Goal: Transaction & Acquisition: Purchase product/service

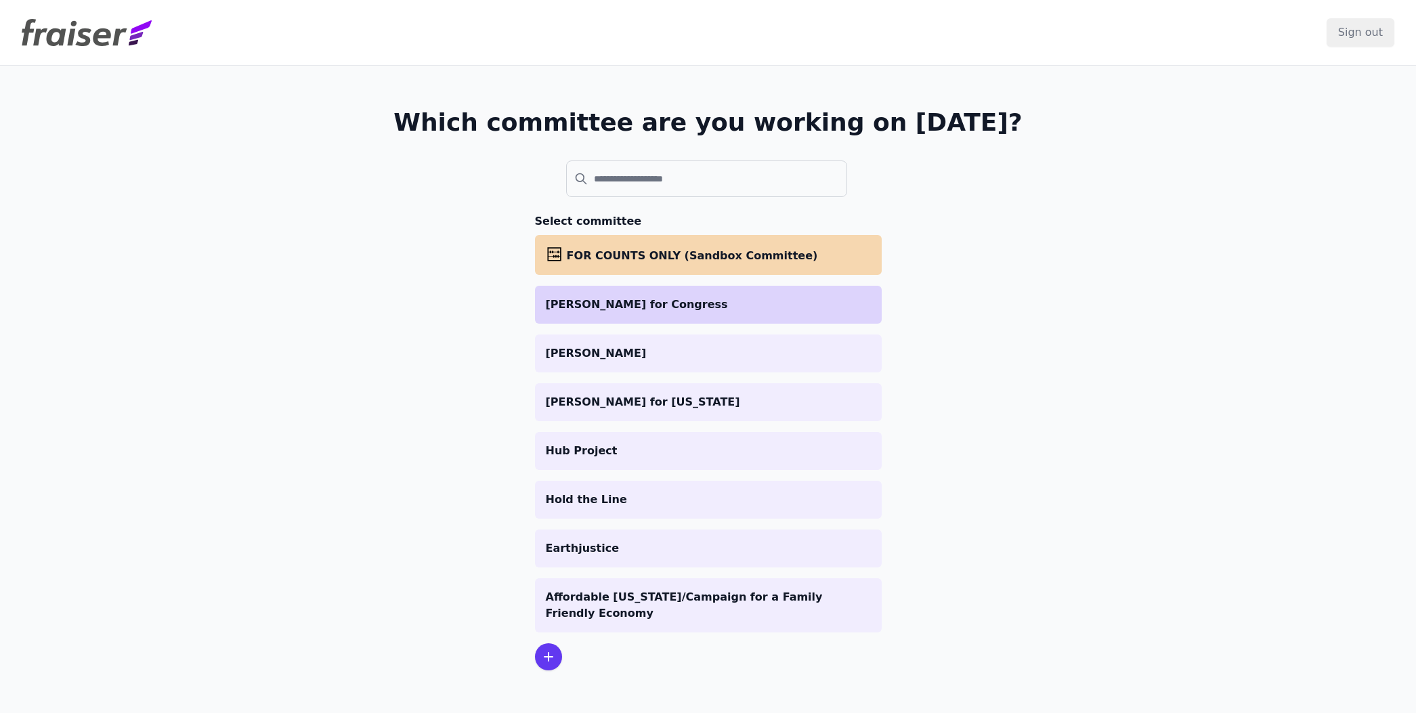
click at [567, 314] on li "[PERSON_NAME] for Congress" at bounding box center [708, 305] width 347 height 38
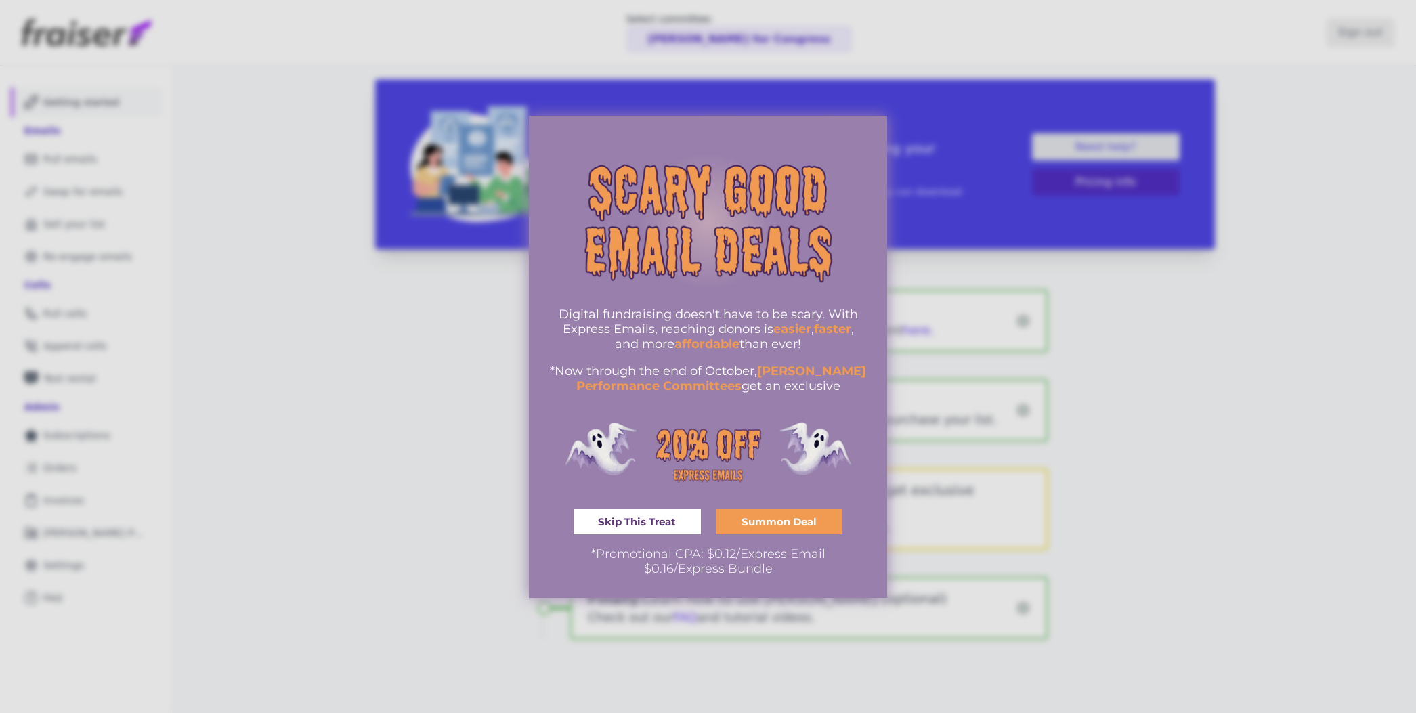
click at [900, 122] on div at bounding box center [708, 356] width 1416 height 713
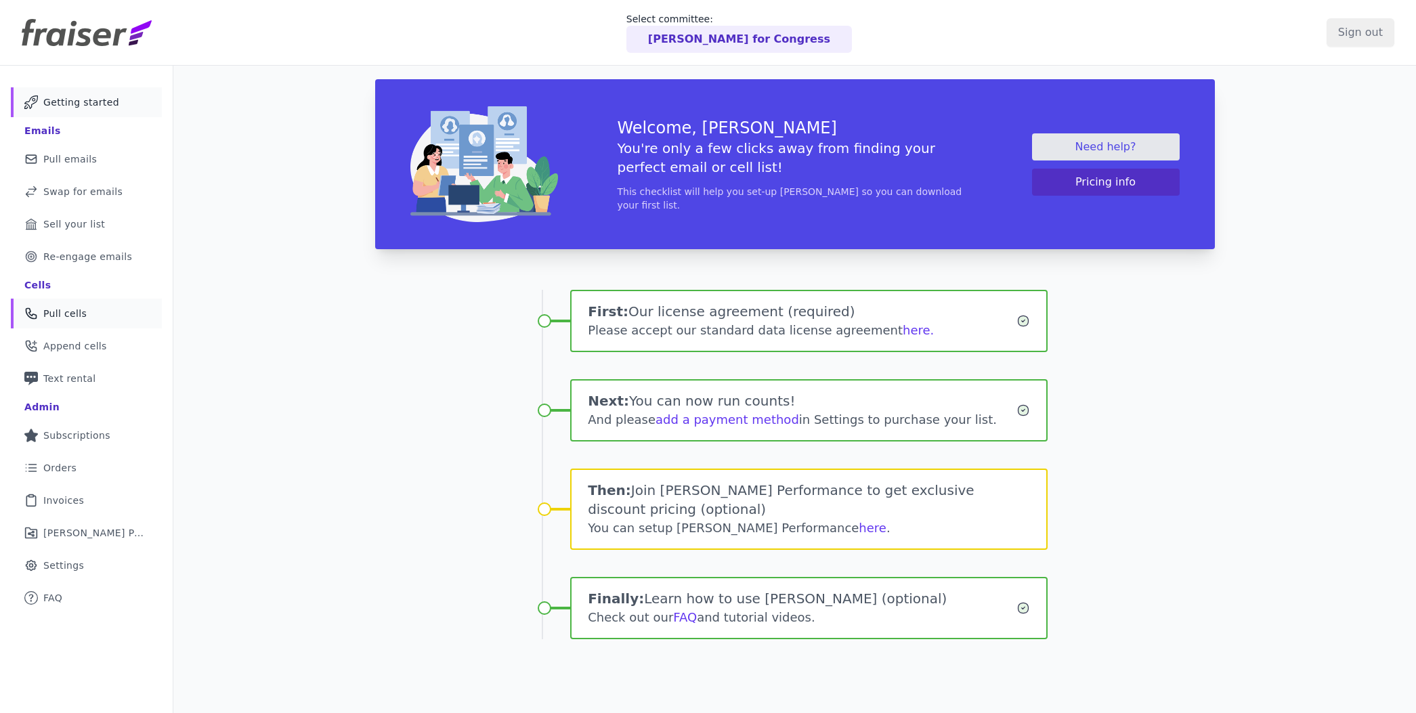
click at [58, 305] on link "Phone Icon Outline of a phone Pull cells" at bounding box center [86, 314] width 151 height 30
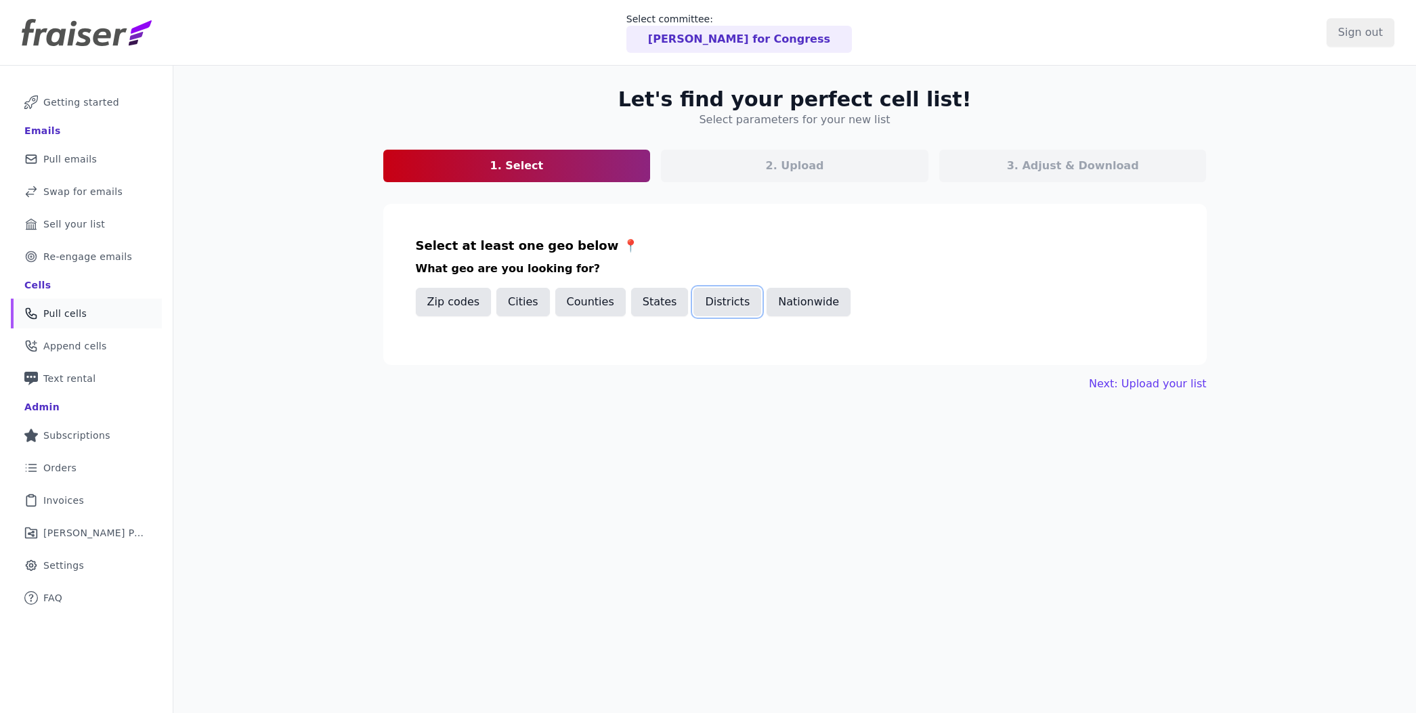
click at [728, 308] on button "Districts" at bounding box center [727, 302] width 68 height 28
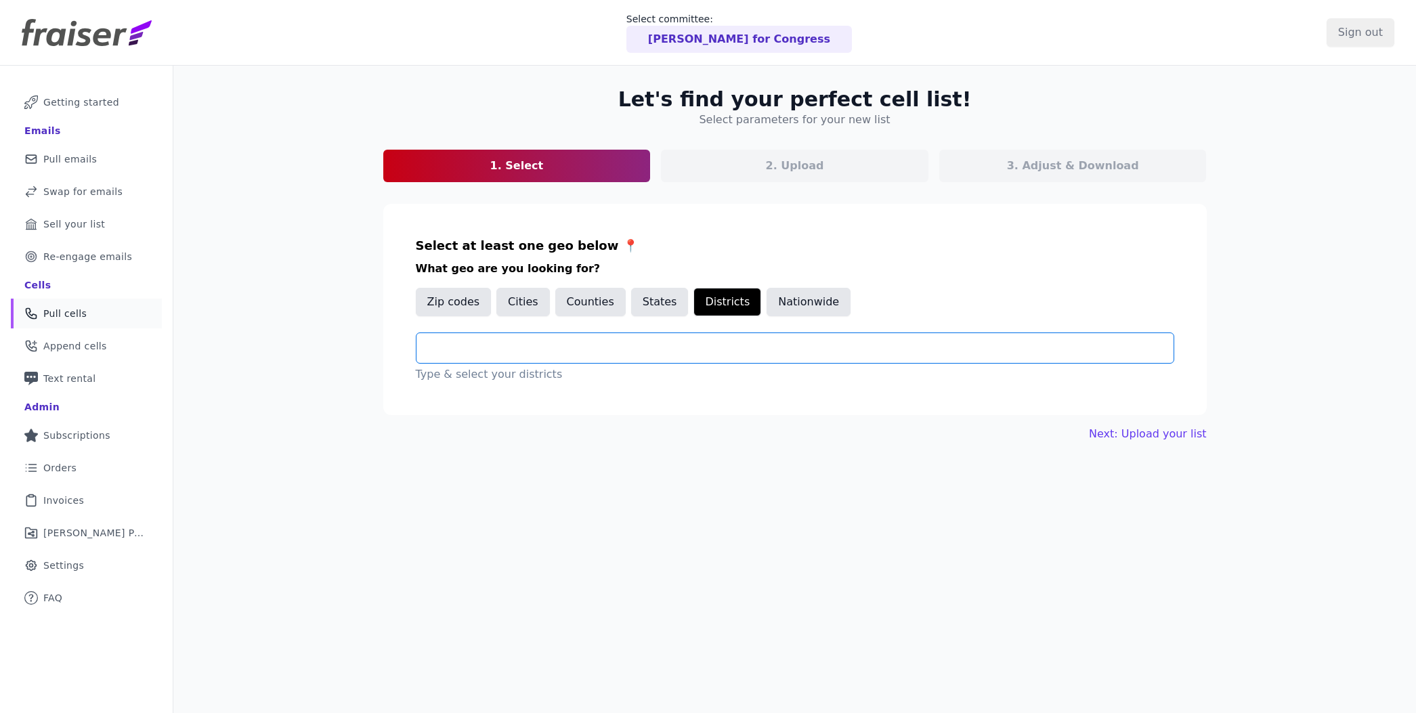
click at [616, 343] on input "text" at bounding box center [800, 348] width 746 height 16
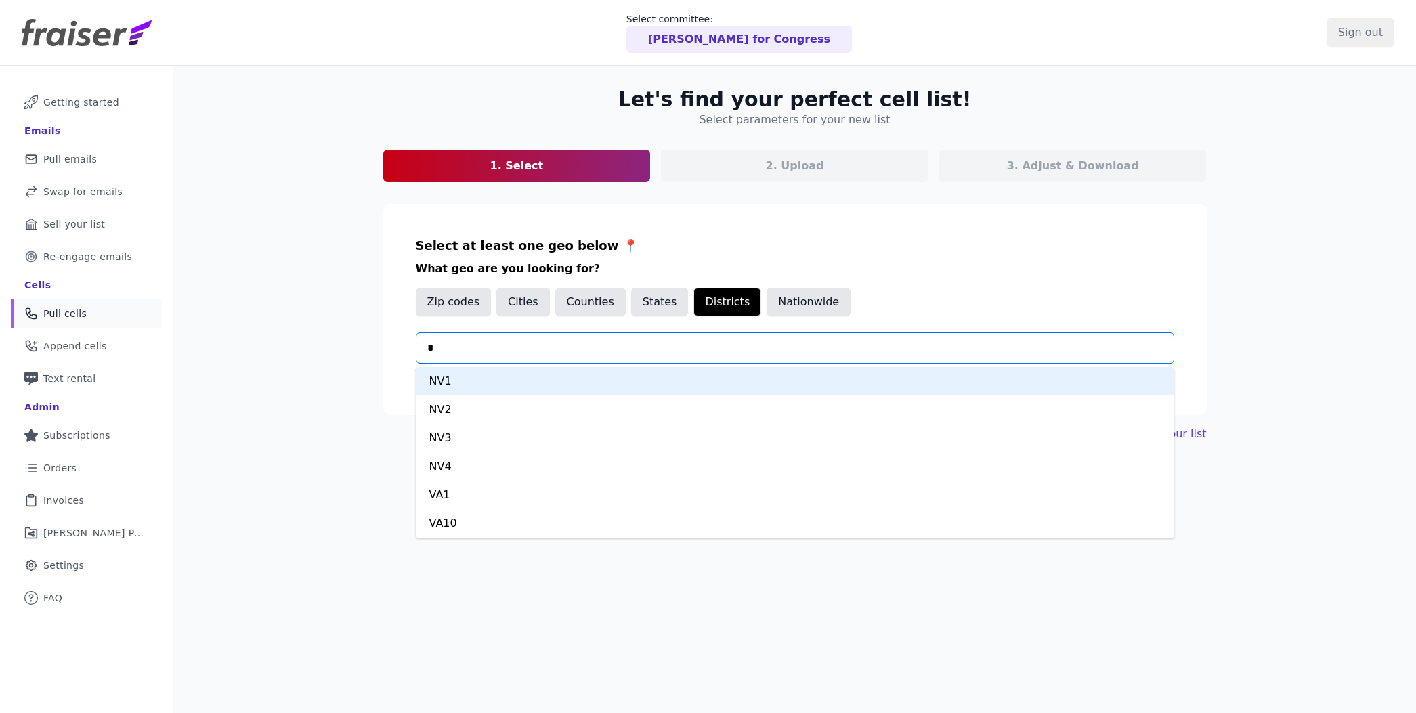
type input "**"
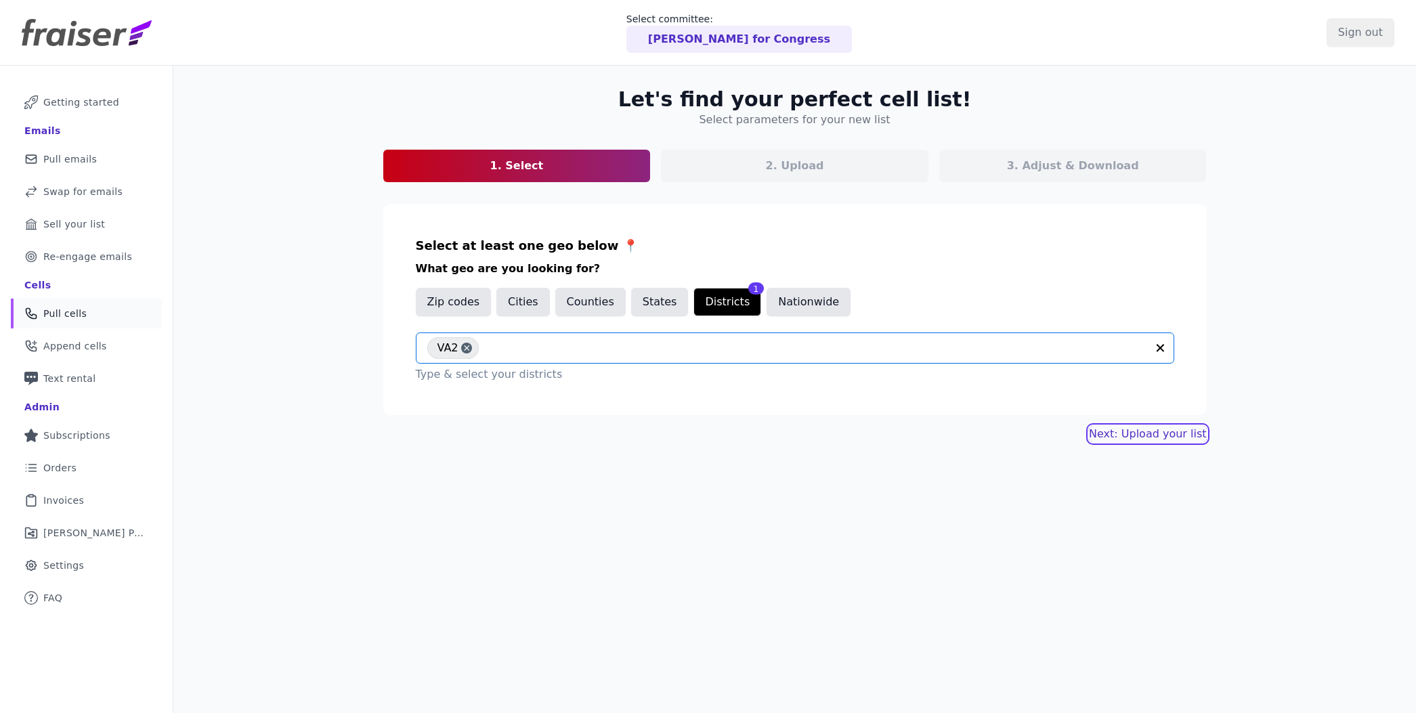
click at [1132, 440] on link "Next: Upload your list" at bounding box center [1147, 434] width 117 height 16
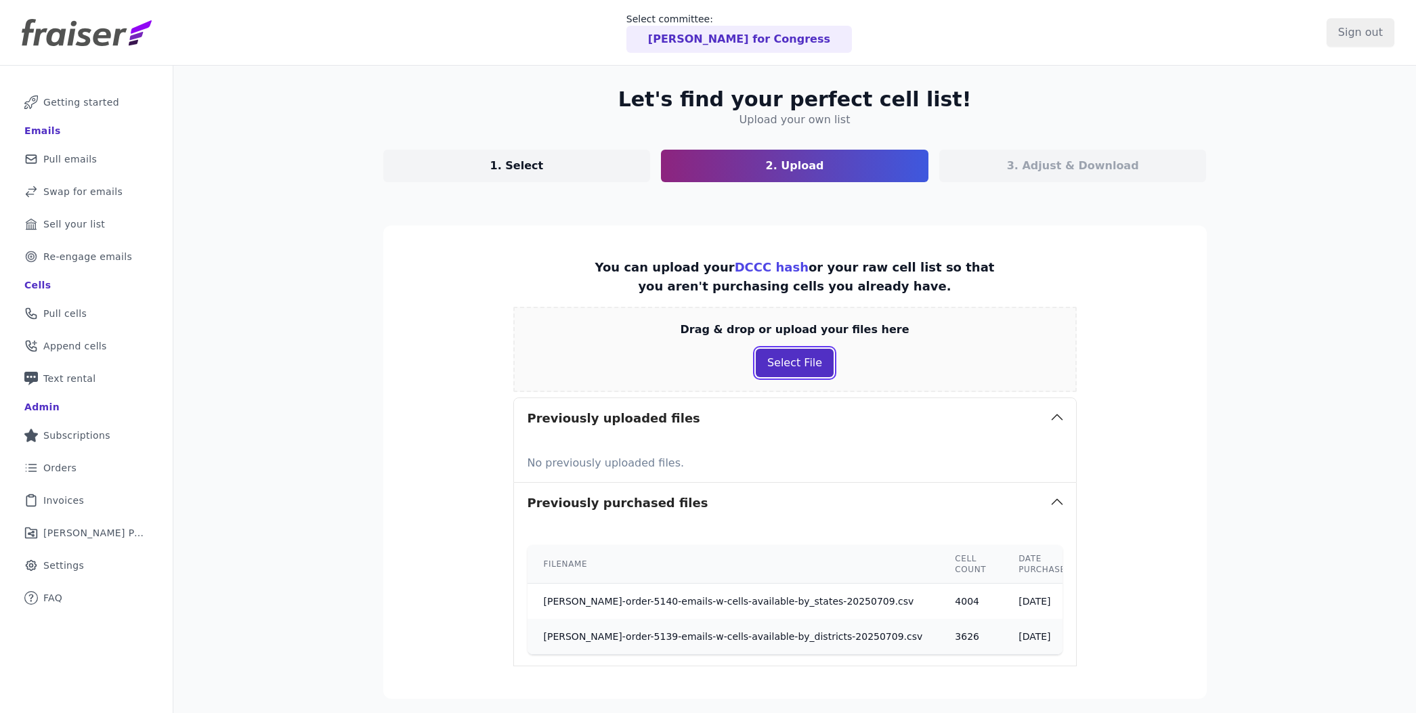
click at [797, 362] on button "Select File" at bounding box center [795, 363] width 78 height 28
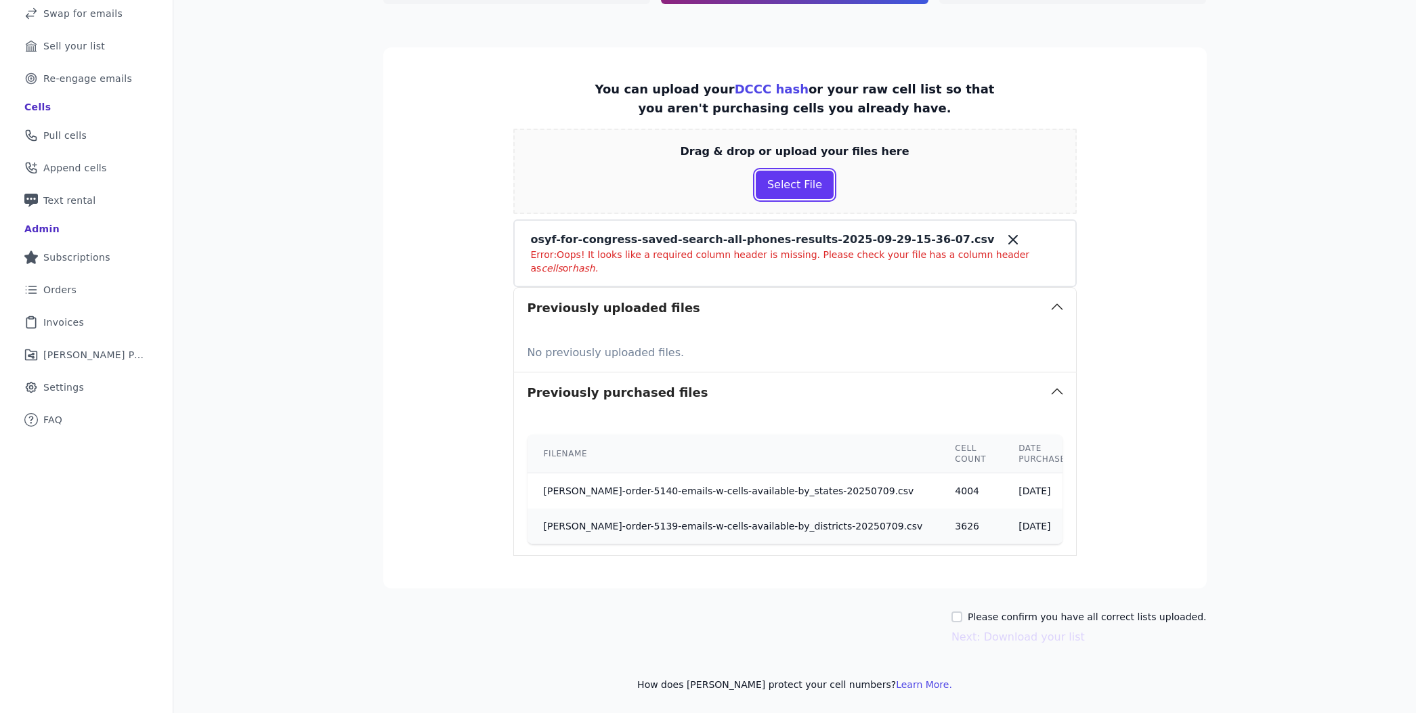
scroll to position [176, 0]
click at [804, 183] on button "Select File" at bounding box center [795, 187] width 78 height 28
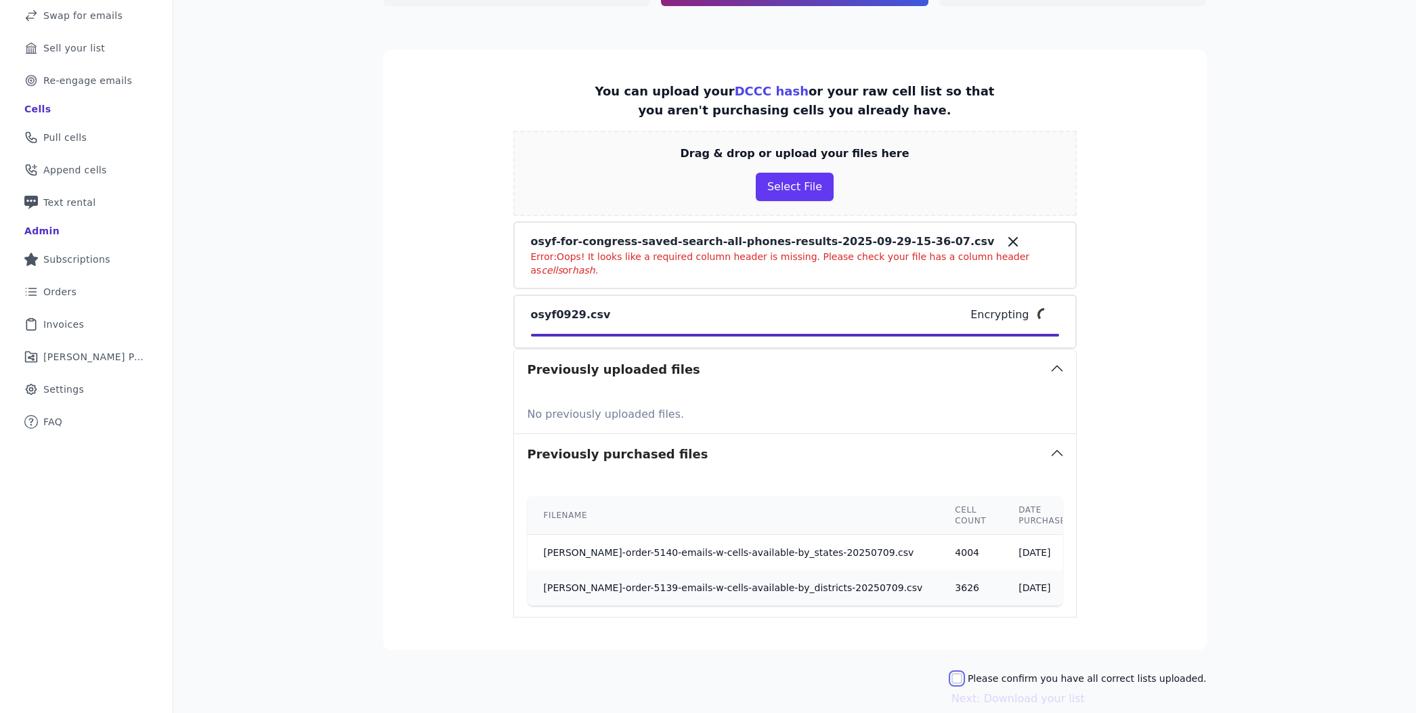
click at [962, 677] on input "Please confirm you have all correct lists uploaded." at bounding box center [956, 678] width 11 height 11
checkbox input "true"
click at [1011, 705] on button "Next: Download your list" at bounding box center [1017, 699] width 133 height 16
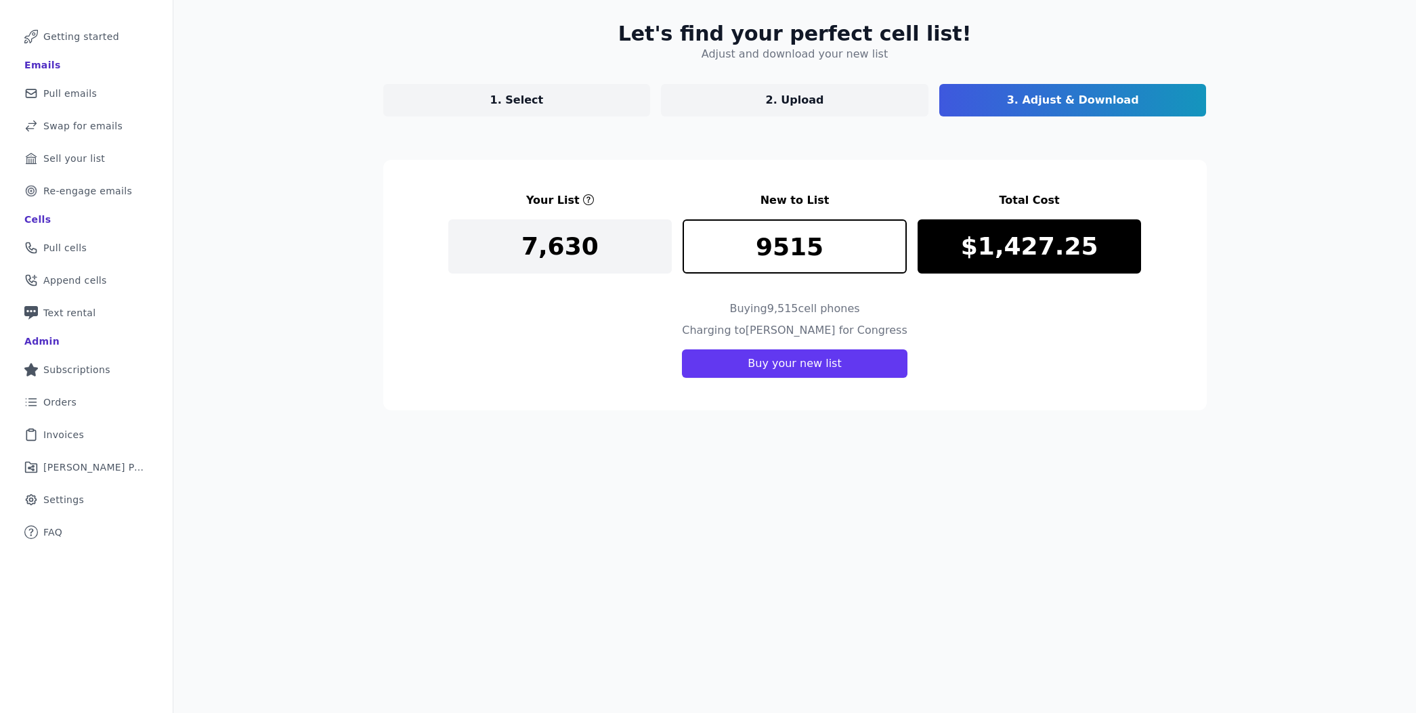
click at [551, 98] on link "1. Select" at bounding box center [516, 100] width 267 height 33
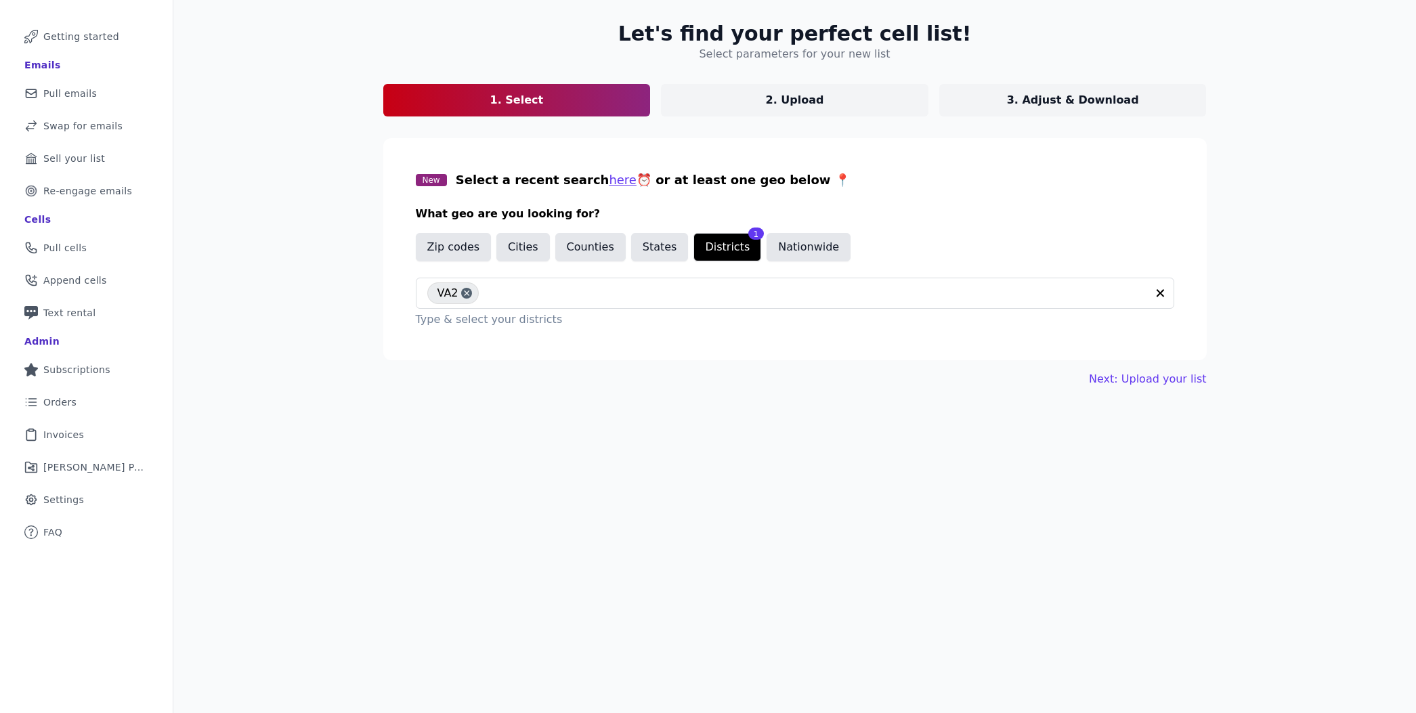
click at [1080, 99] on p "3. Adjust & Download" at bounding box center [1073, 100] width 132 height 16
